Goal: Information Seeking & Learning: Learn about a topic

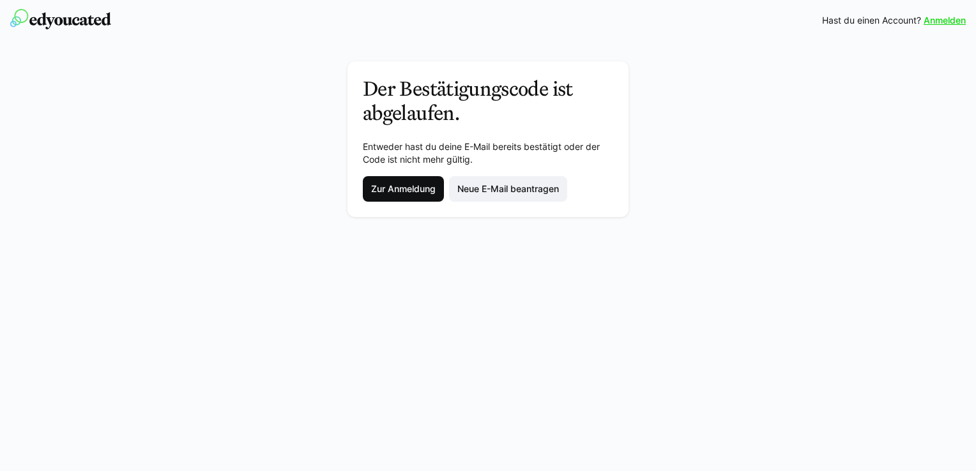
click at [404, 196] on span "Zur Anmeldung" at bounding box center [403, 189] width 81 height 26
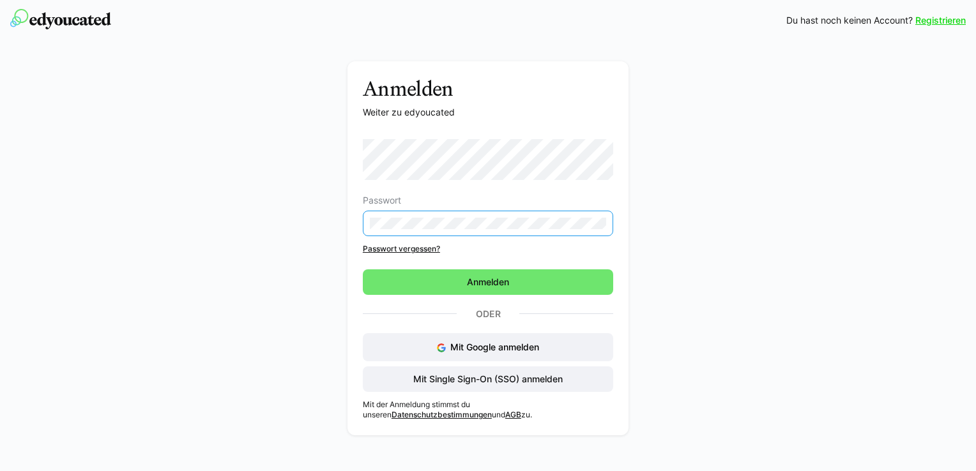
click at [397, 232] on eds-input at bounding box center [488, 224] width 250 height 26
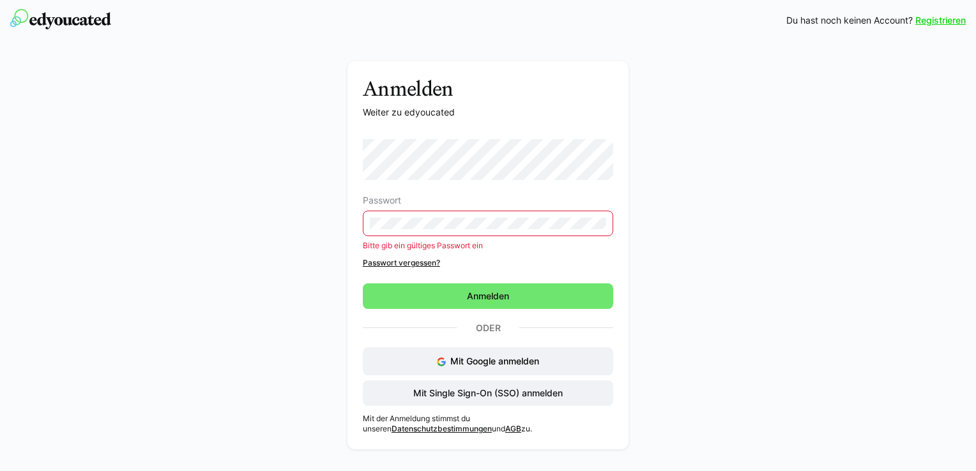
click at [396, 231] on eds-input at bounding box center [488, 224] width 250 height 26
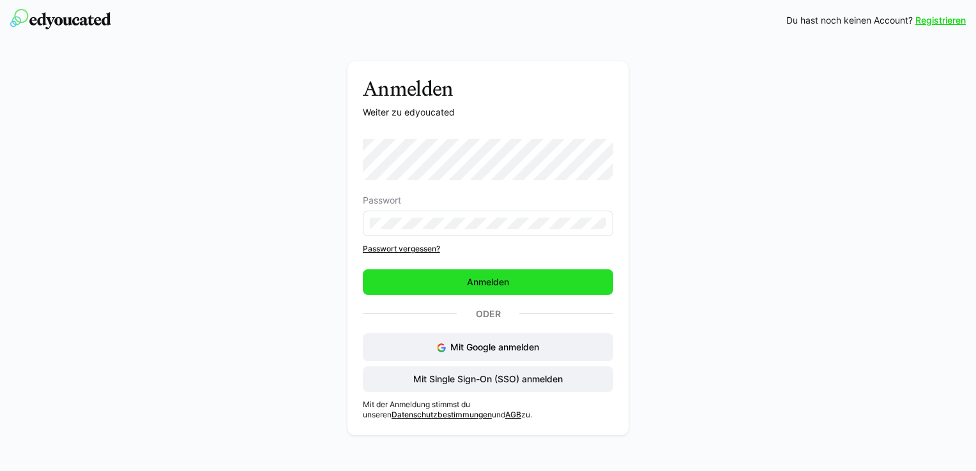
click at [467, 282] on span "Anmelden" at bounding box center [488, 282] width 46 height 13
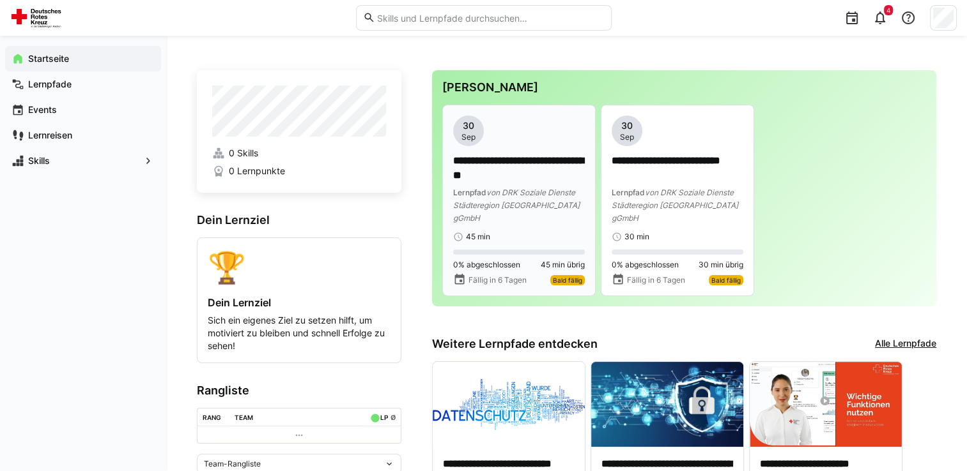
click at [545, 184] on div "**********" at bounding box center [519, 189] width 132 height 70
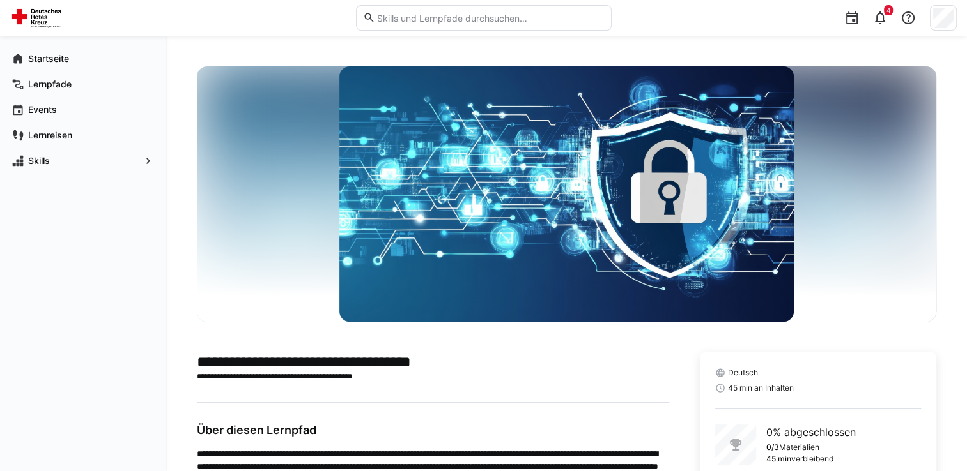
scroll to position [80, 0]
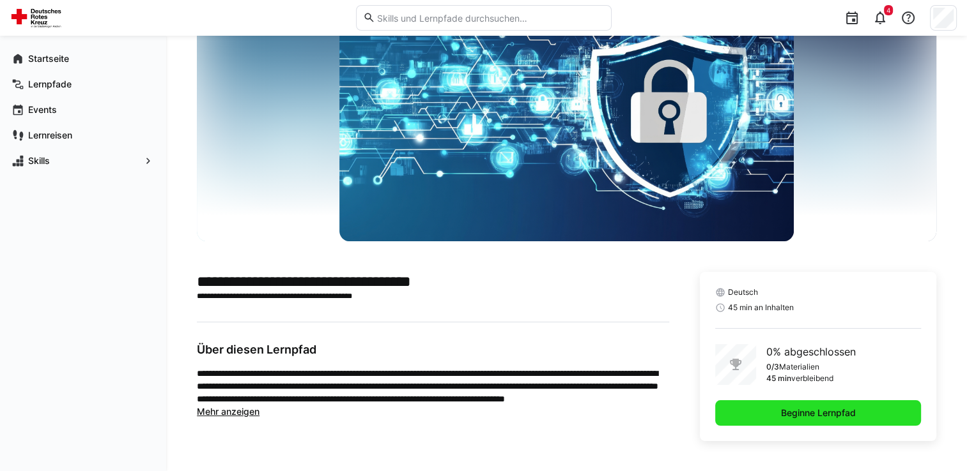
click at [826, 415] on span "Beginne Lernpfad" at bounding box center [818, 413] width 79 height 13
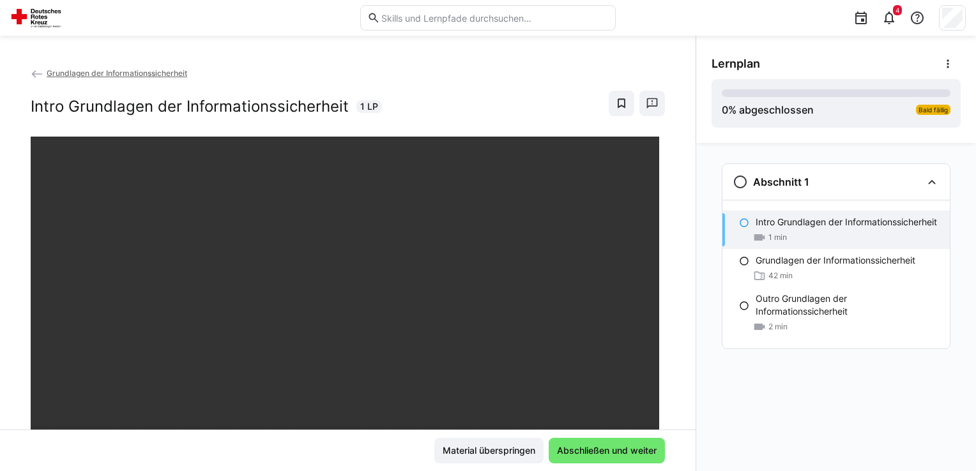
click at [698, 277] on div "Abschnitt 1 Intro Grundlagen der Informationssicherheit 1 min Grundlagen der In…" at bounding box center [836, 307] width 280 height 328
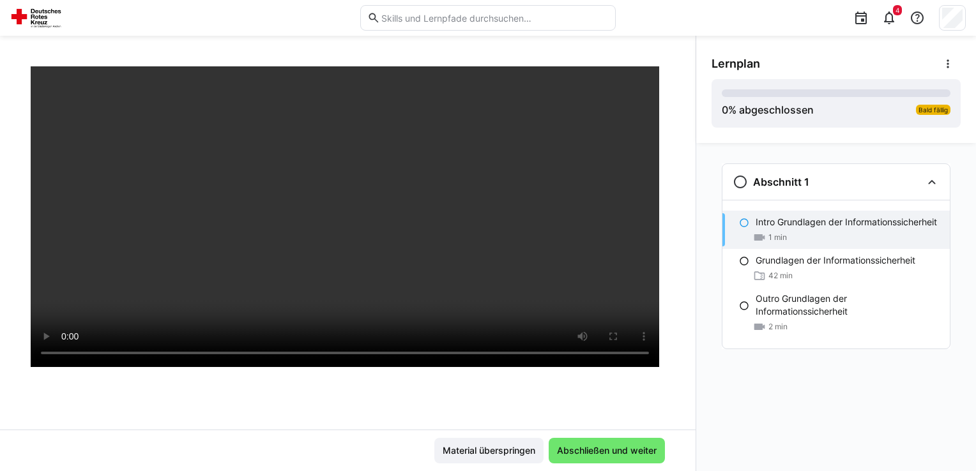
scroll to position [124, 0]
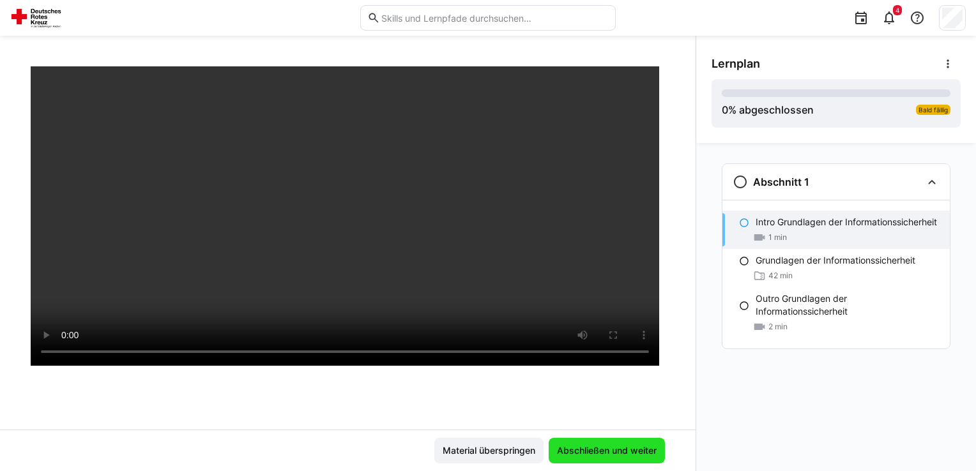
click at [616, 451] on span "Abschließen und weiter" at bounding box center [606, 451] width 103 height 13
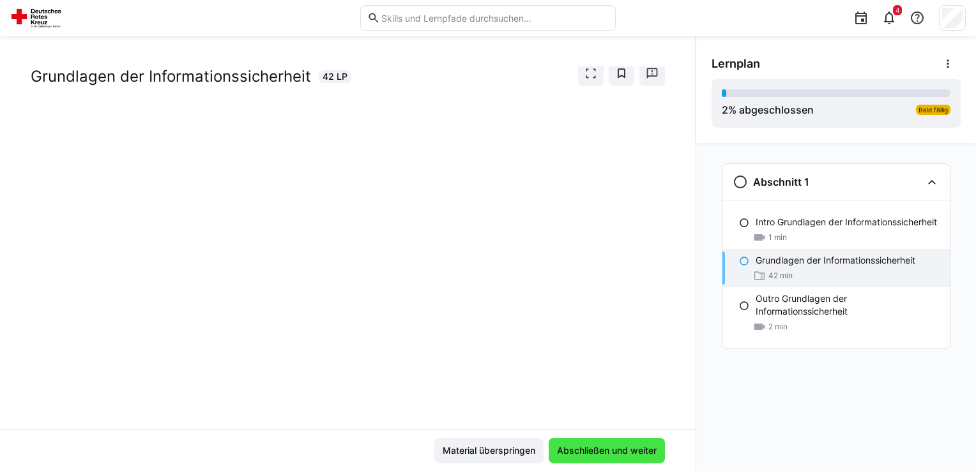
scroll to position [29, 0]
